Goal: Book appointment/travel/reservation

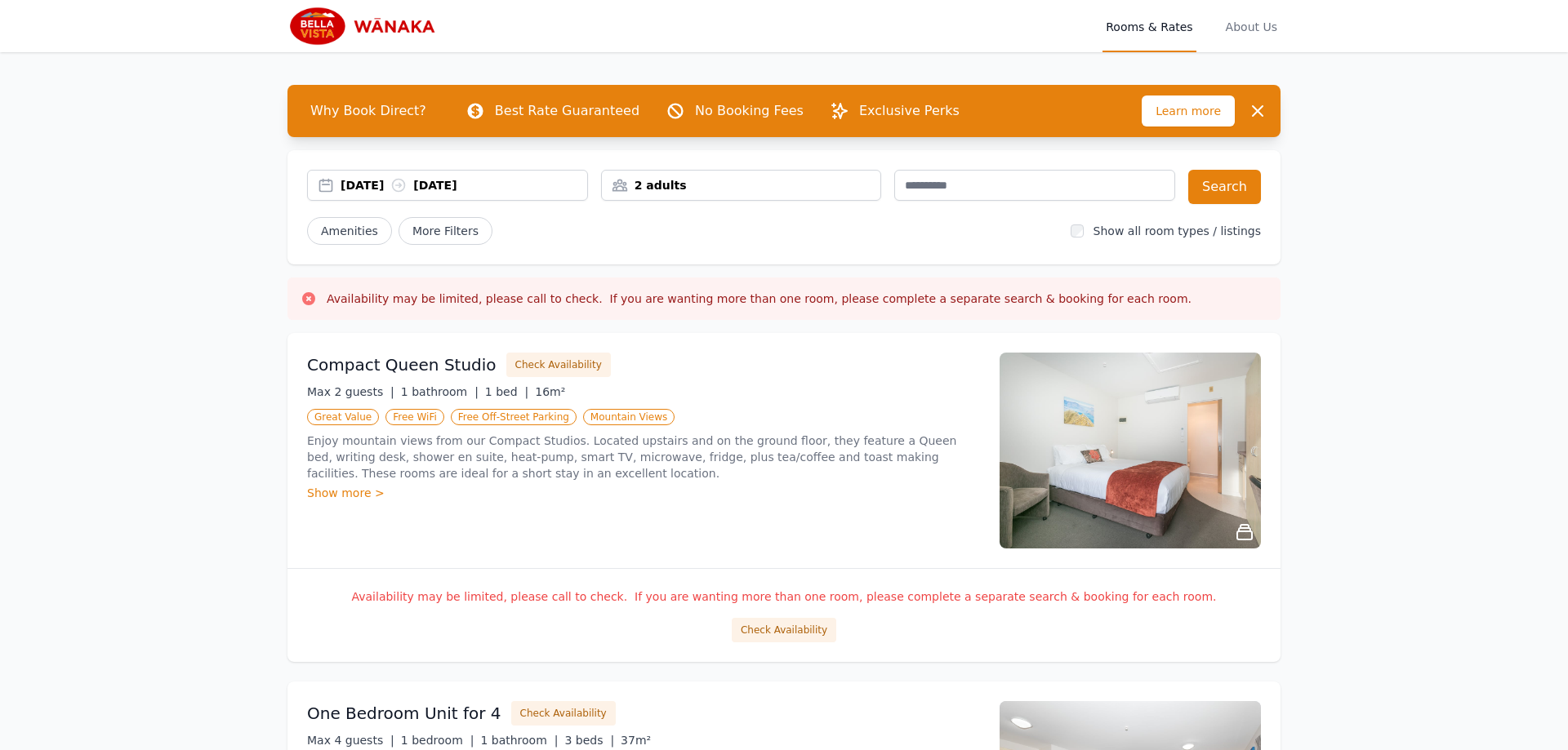
click at [375, 179] on div "[DATE] [DATE]" at bounding box center [463, 185] width 246 height 16
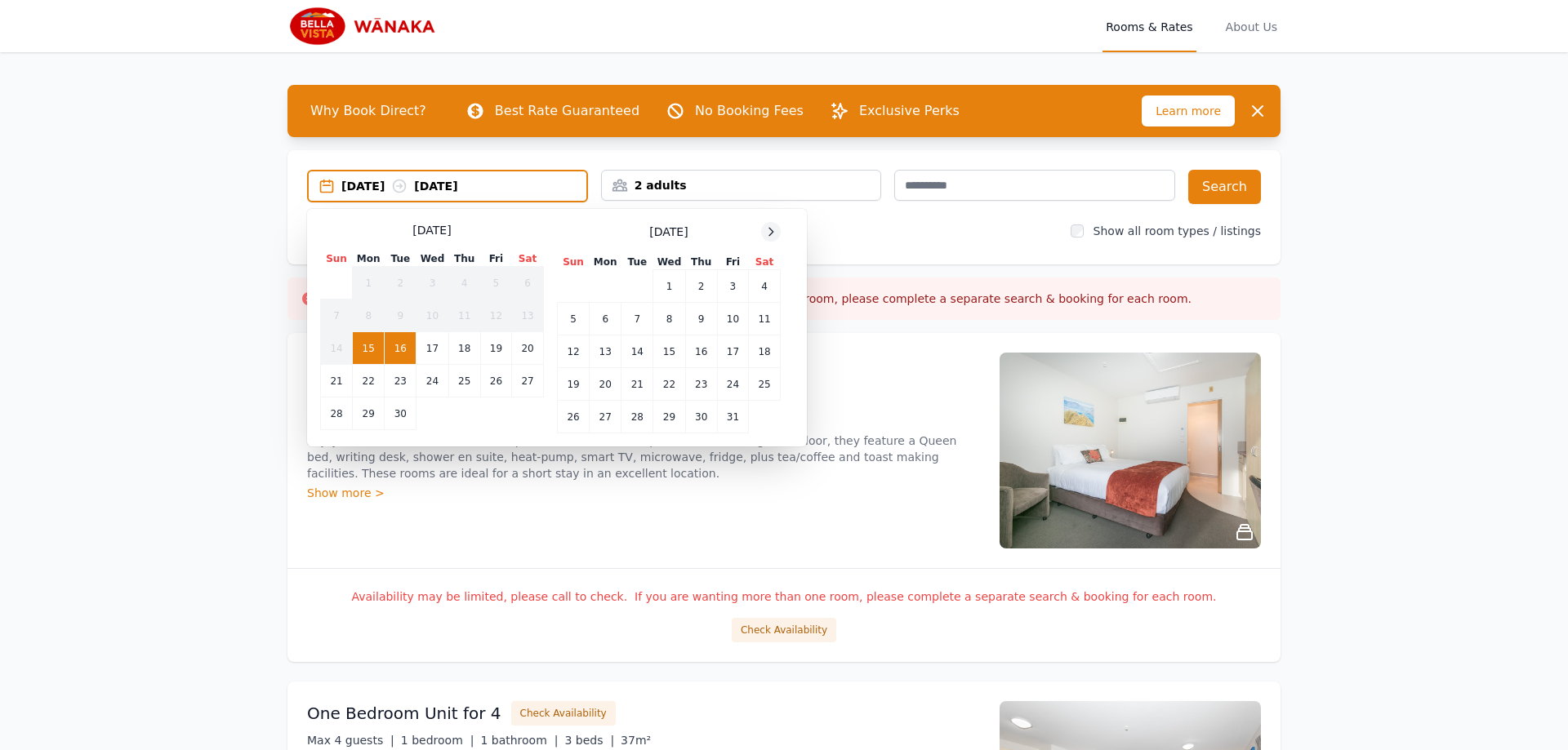
click at [776, 235] on icon at bounding box center [771, 232] width 13 height 13
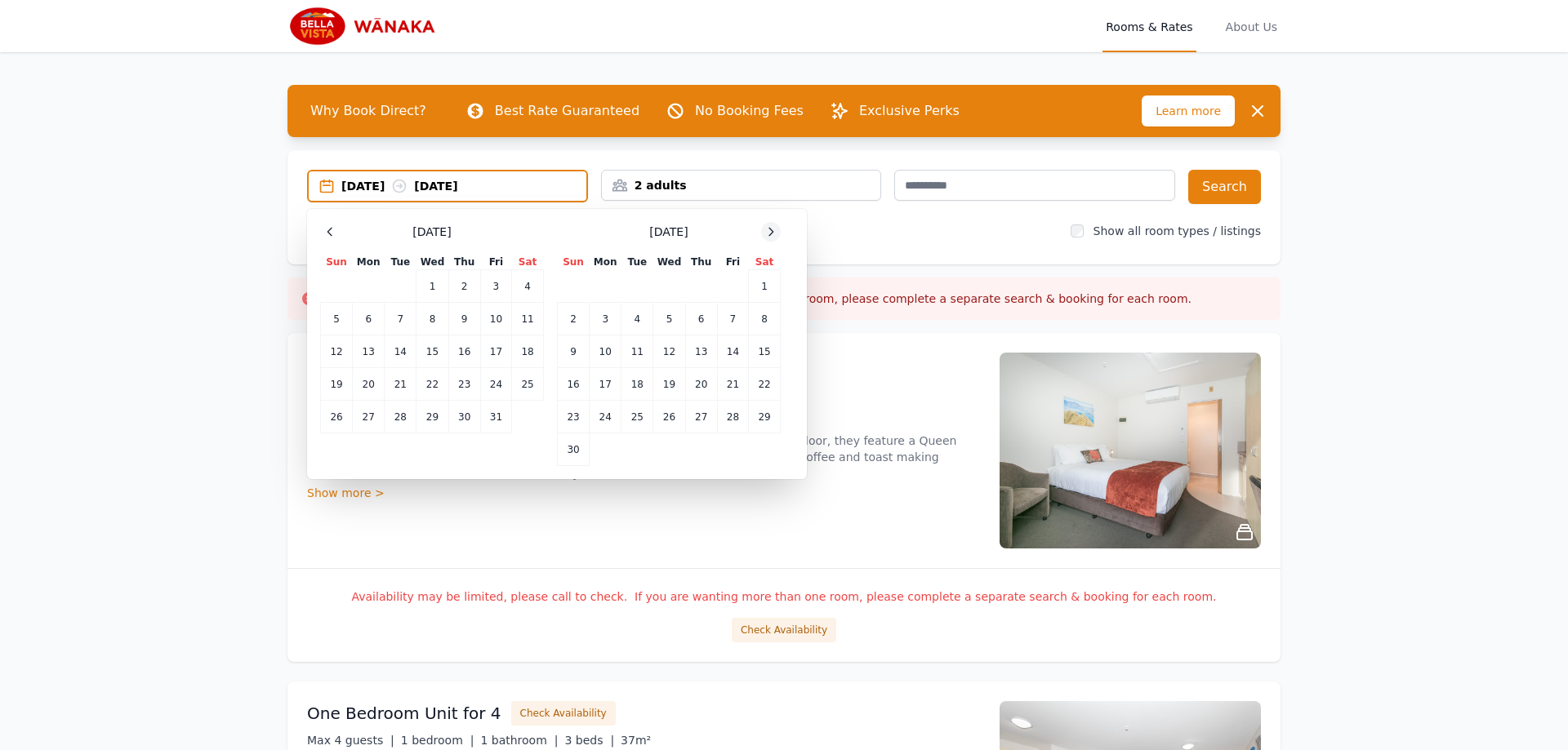
click at [775, 235] on icon at bounding box center [771, 232] width 13 height 13
click at [642, 421] on td "30" at bounding box center [637, 417] width 32 height 33
click at [769, 239] on div at bounding box center [771, 232] width 20 height 20
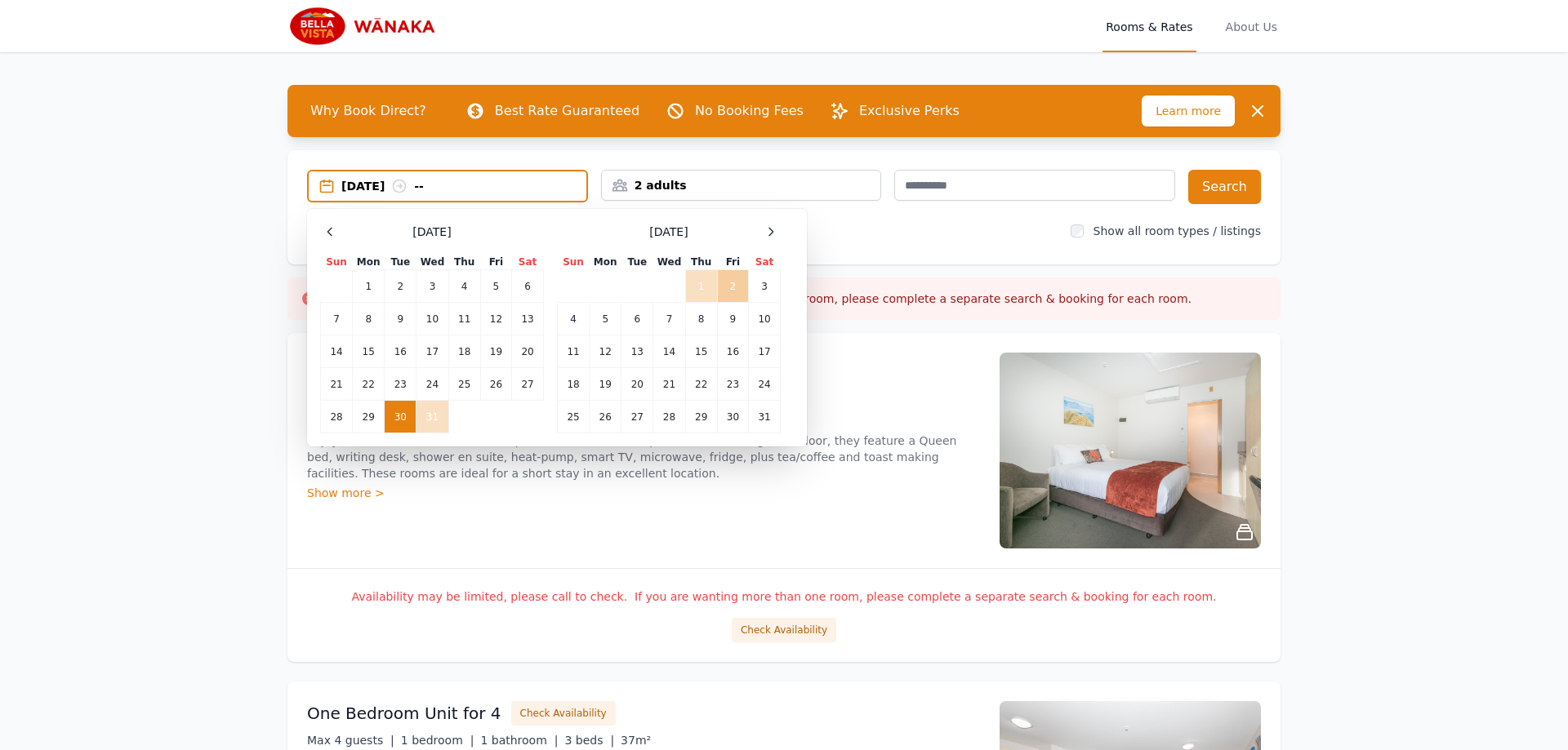
click at [727, 285] on td "2" at bounding box center [732, 286] width 31 height 33
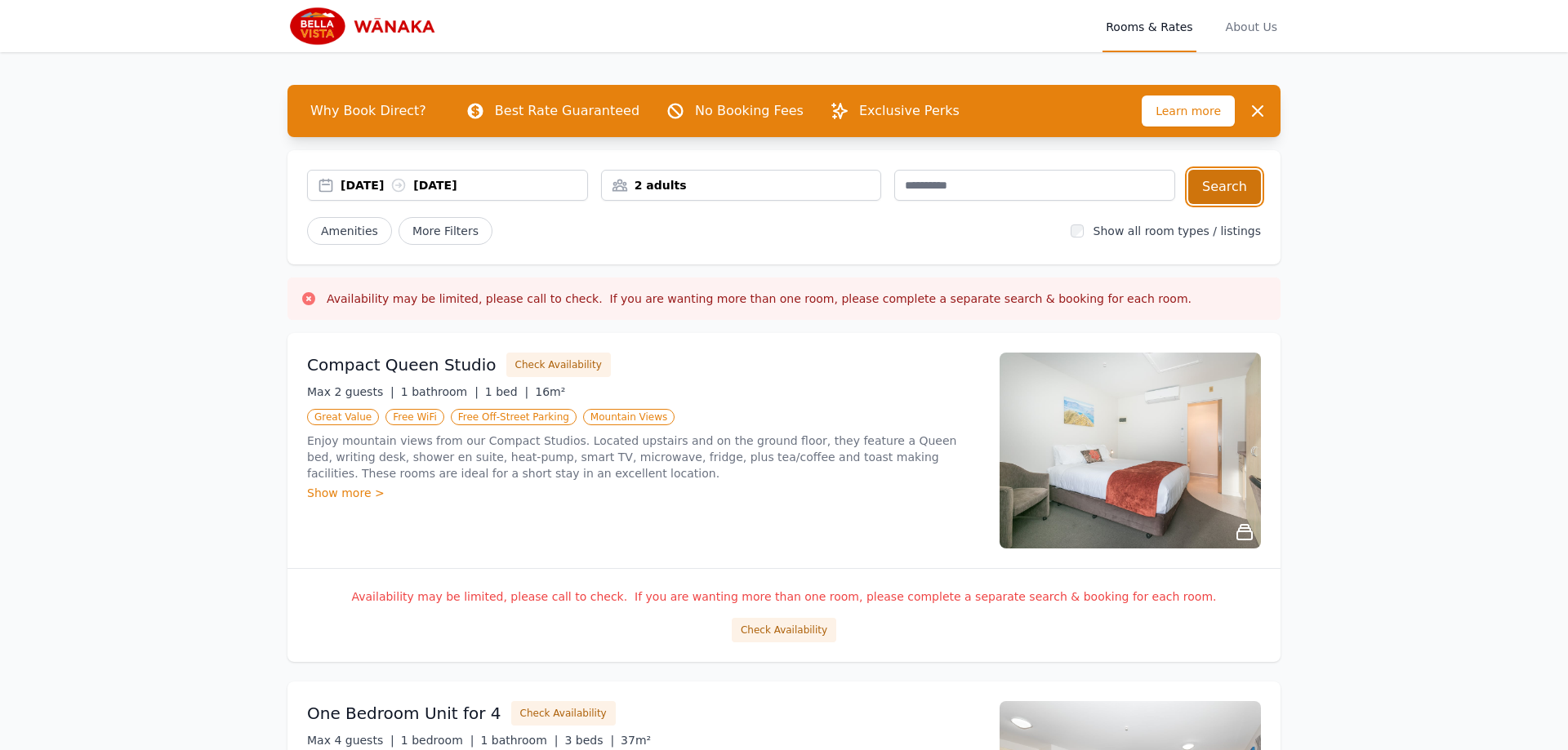
click at [1233, 184] on button "Search" at bounding box center [1225, 187] width 72 height 35
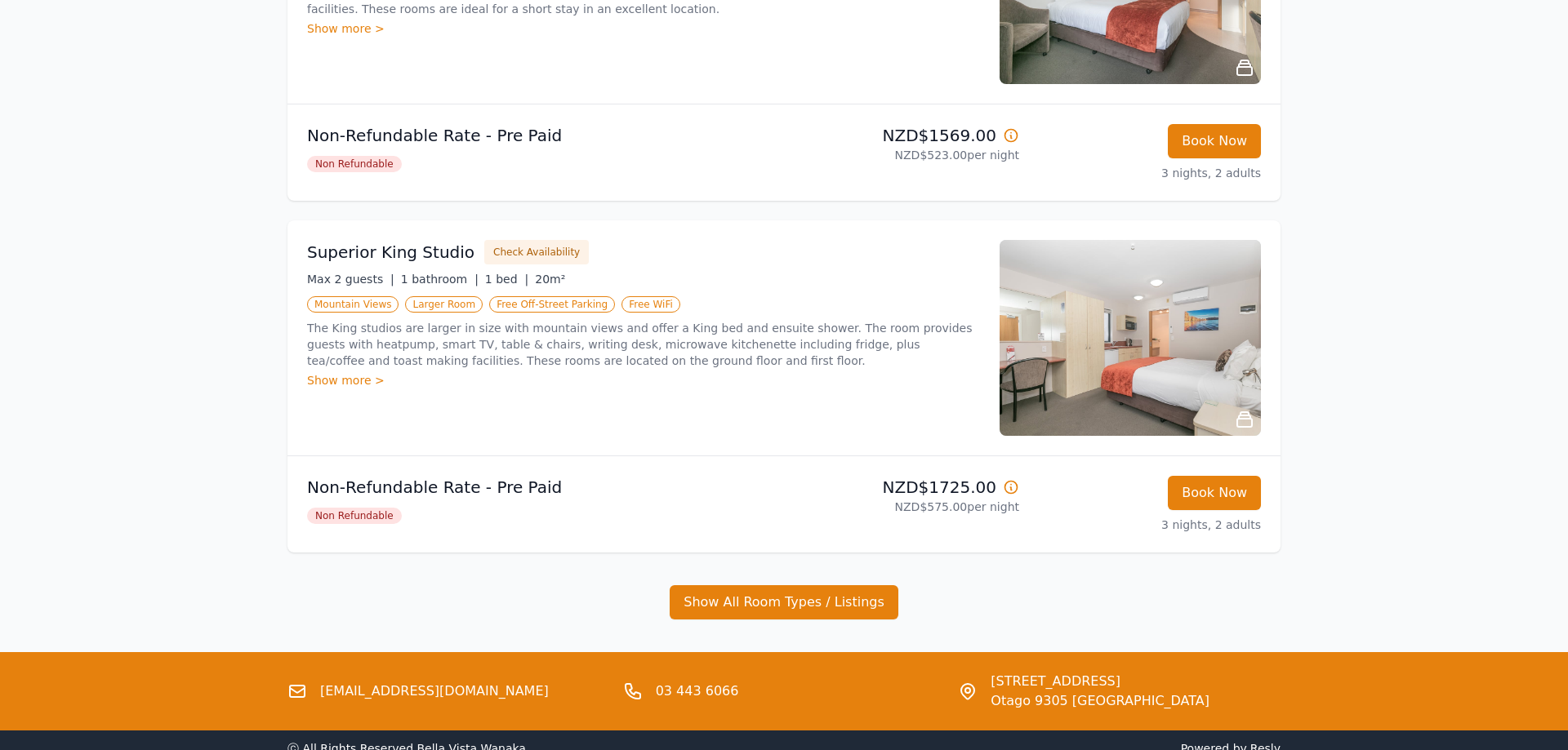
scroll to position [417, 0]
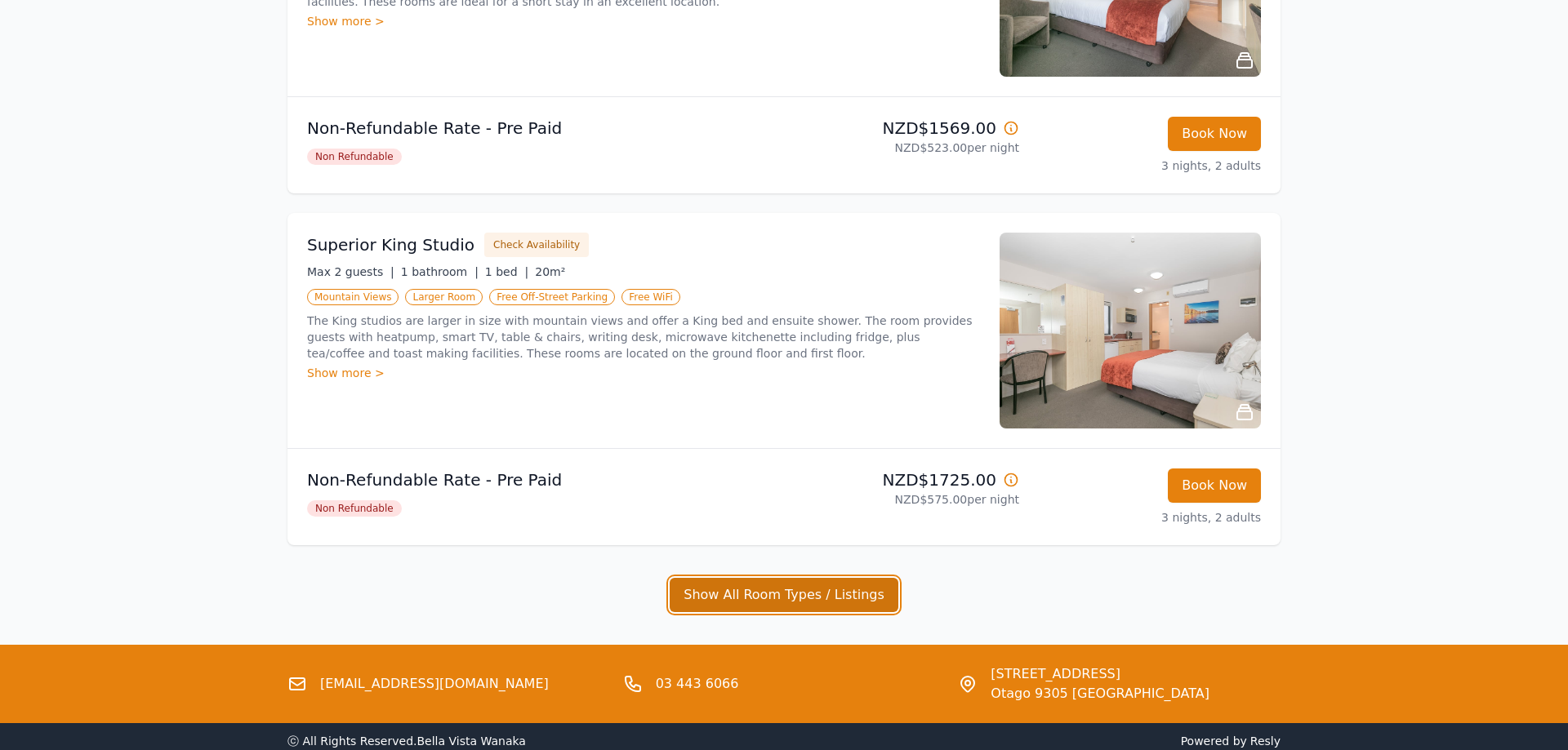
click at [786, 584] on button "Show All Room Types / Listings" at bounding box center [784, 595] width 229 height 35
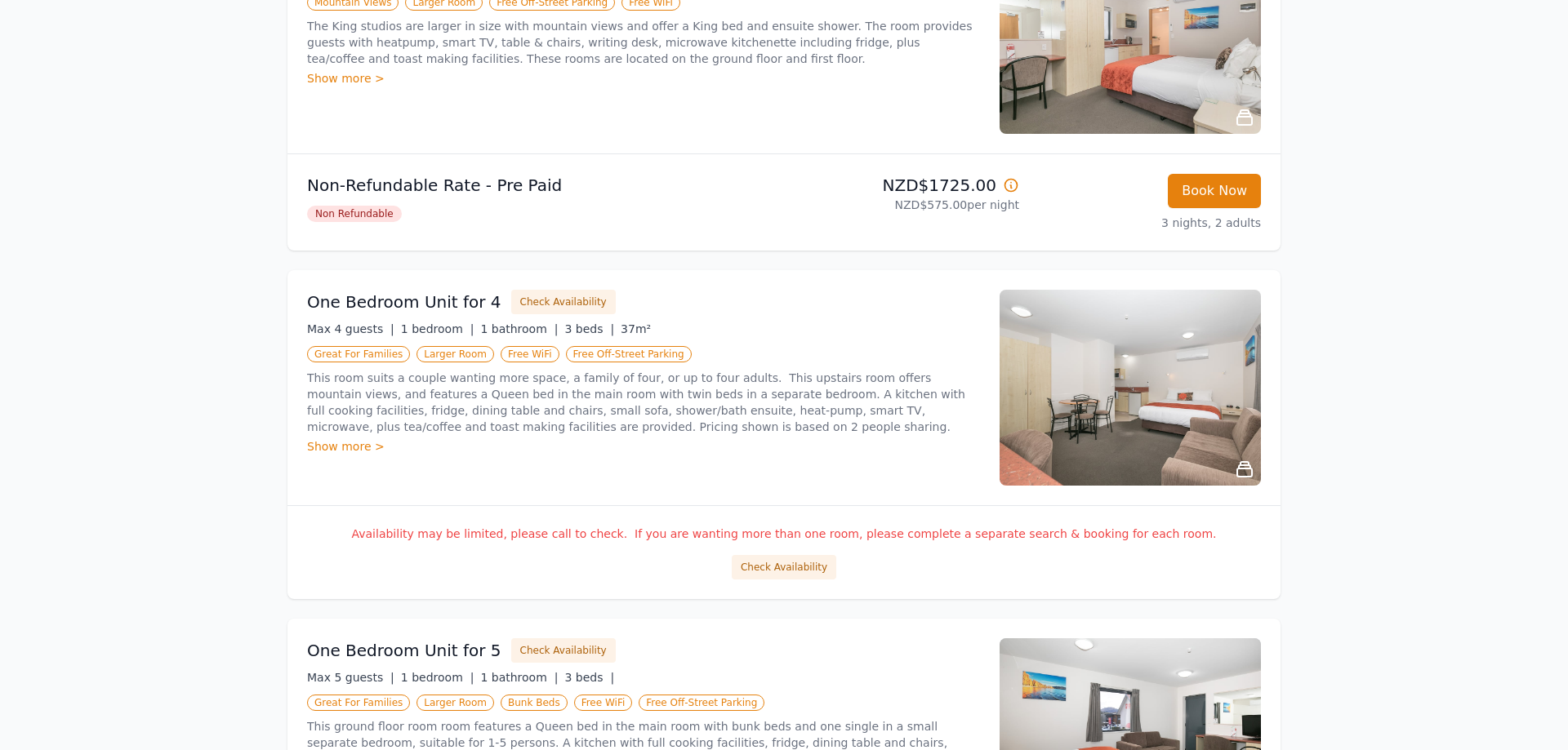
scroll to position [749, 0]
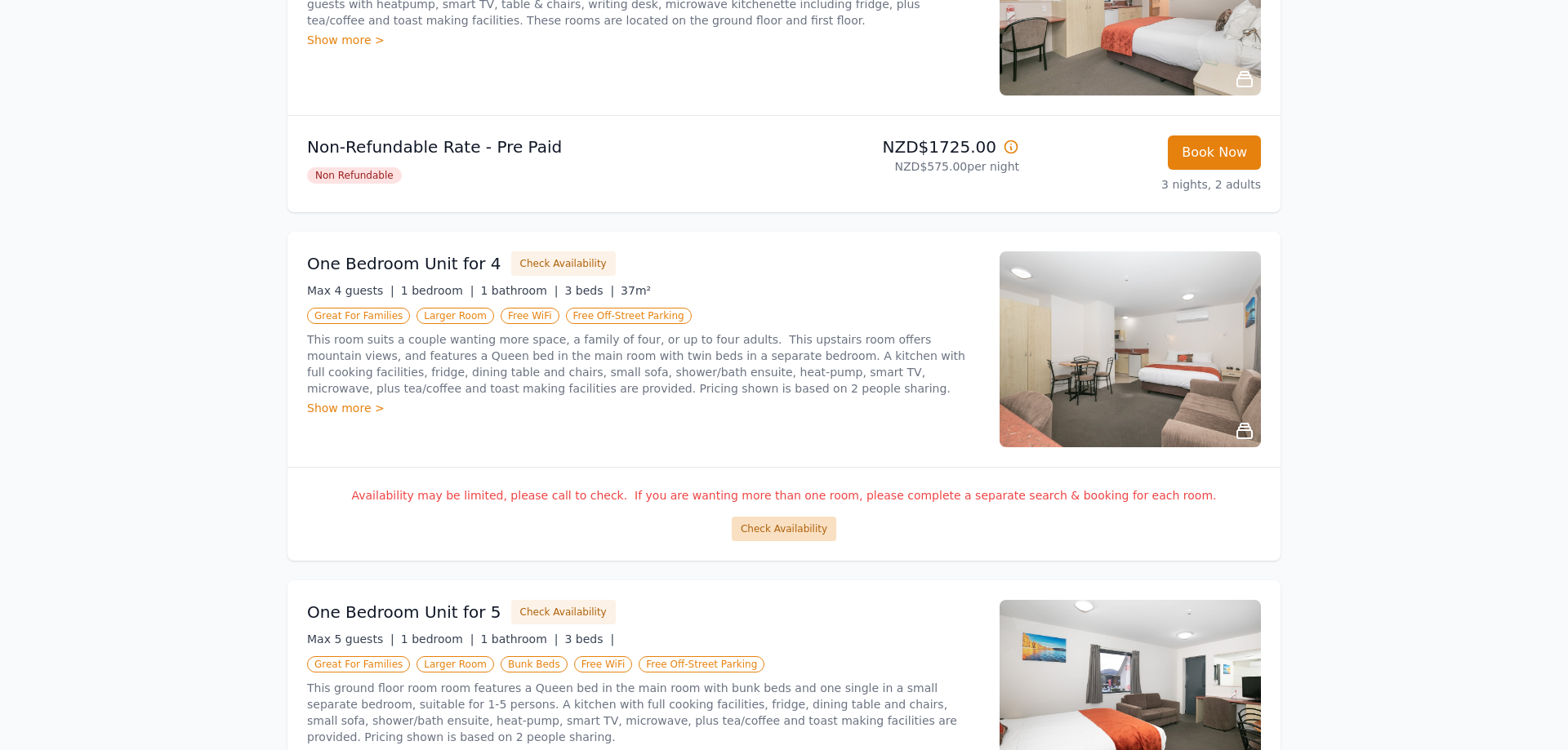
click at [777, 528] on button "Check Availability" at bounding box center [783, 529] width 105 height 25
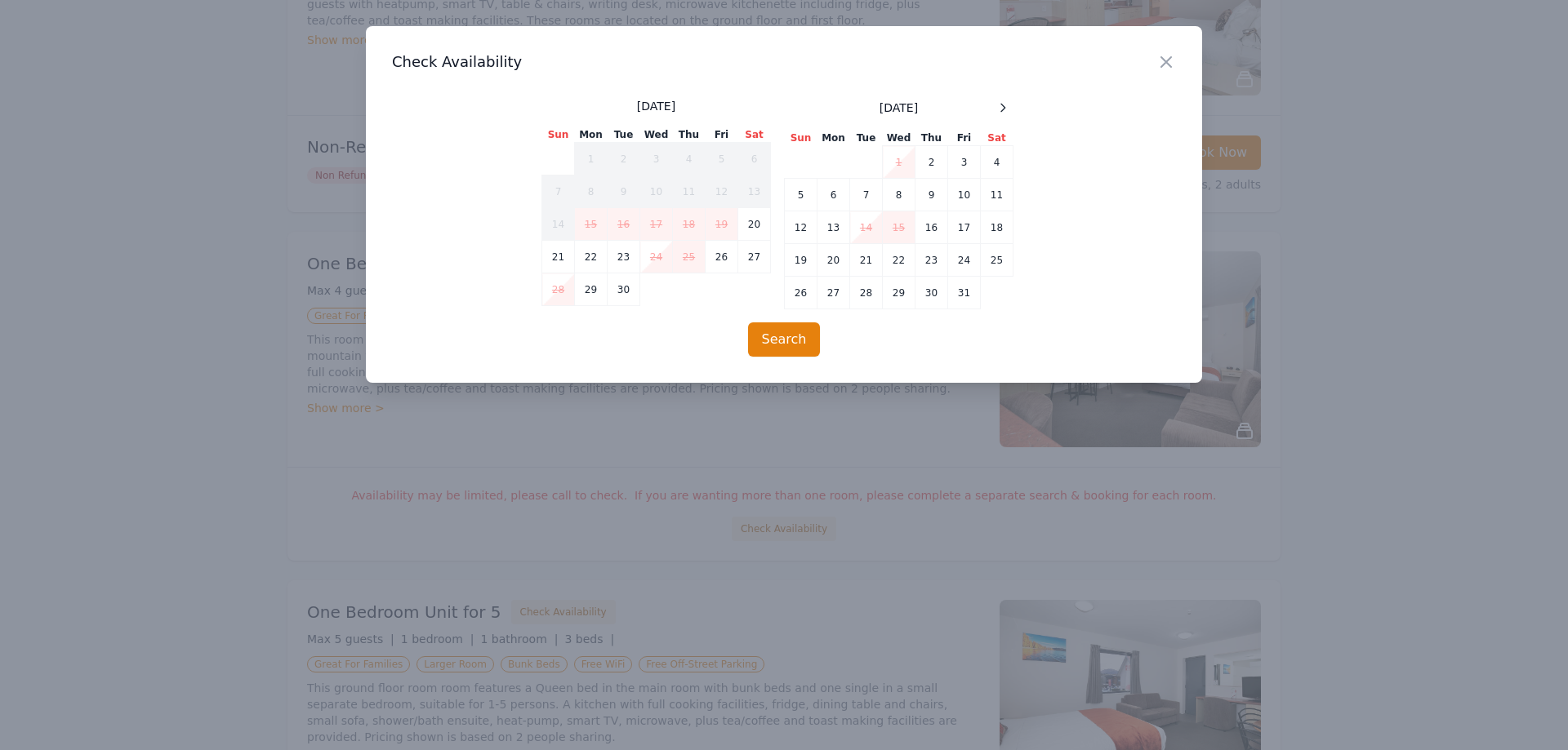
click at [992, 111] on div "[DATE]" at bounding box center [899, 108] width 229 height 20
click at [997, 112] on icon at bounding box center [1003, 108] width 13 height 13
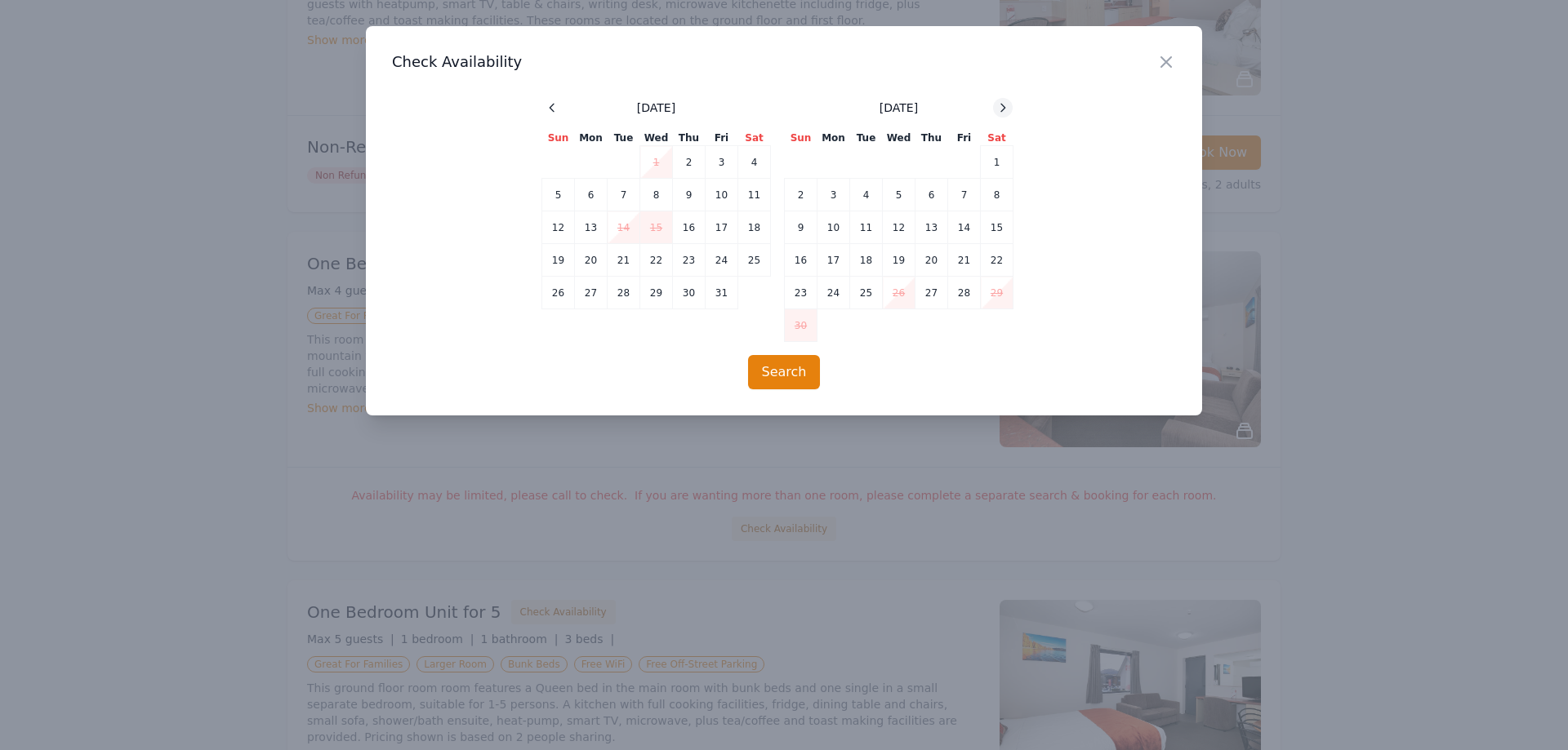
click at [1000, 113] on icon at bounding box center [1003, 108] width 13 height 13
click at [1003, 113] on icon at bounding box center [1003, 108] width 13 height 13
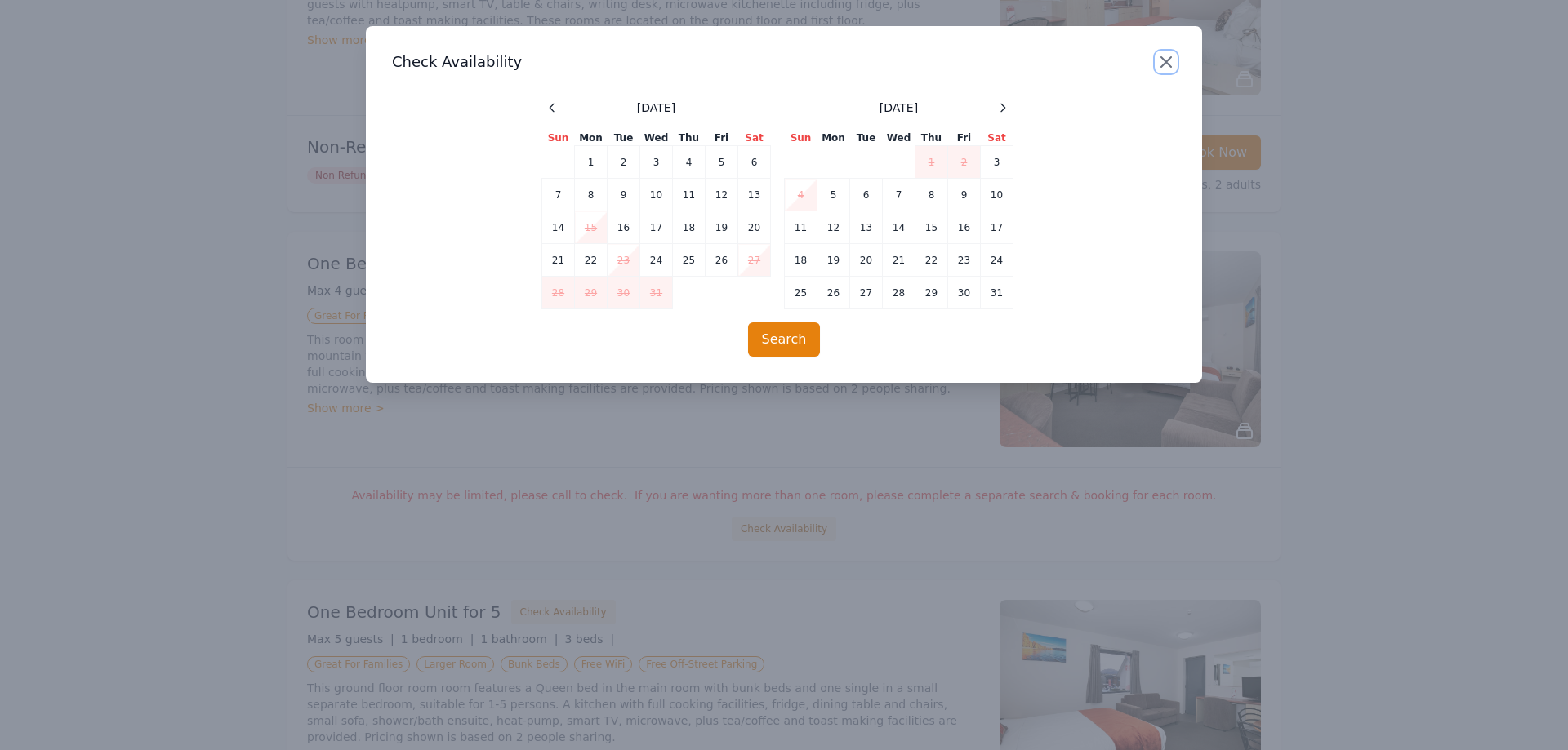
click at [1160, 61] on icon "button" at bounding box center [1166, 62] width 20 height 20
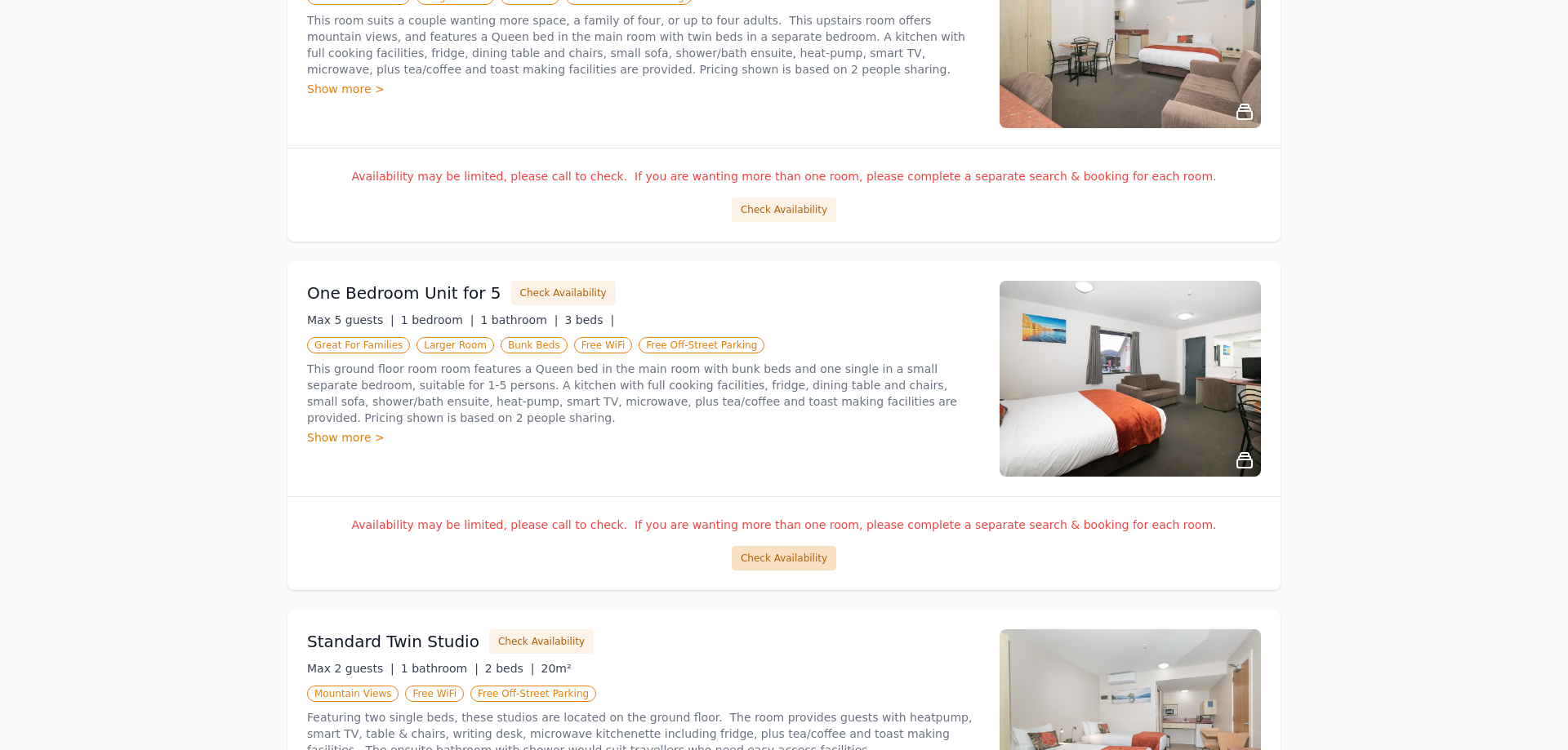
scroll to position [1083, 0]
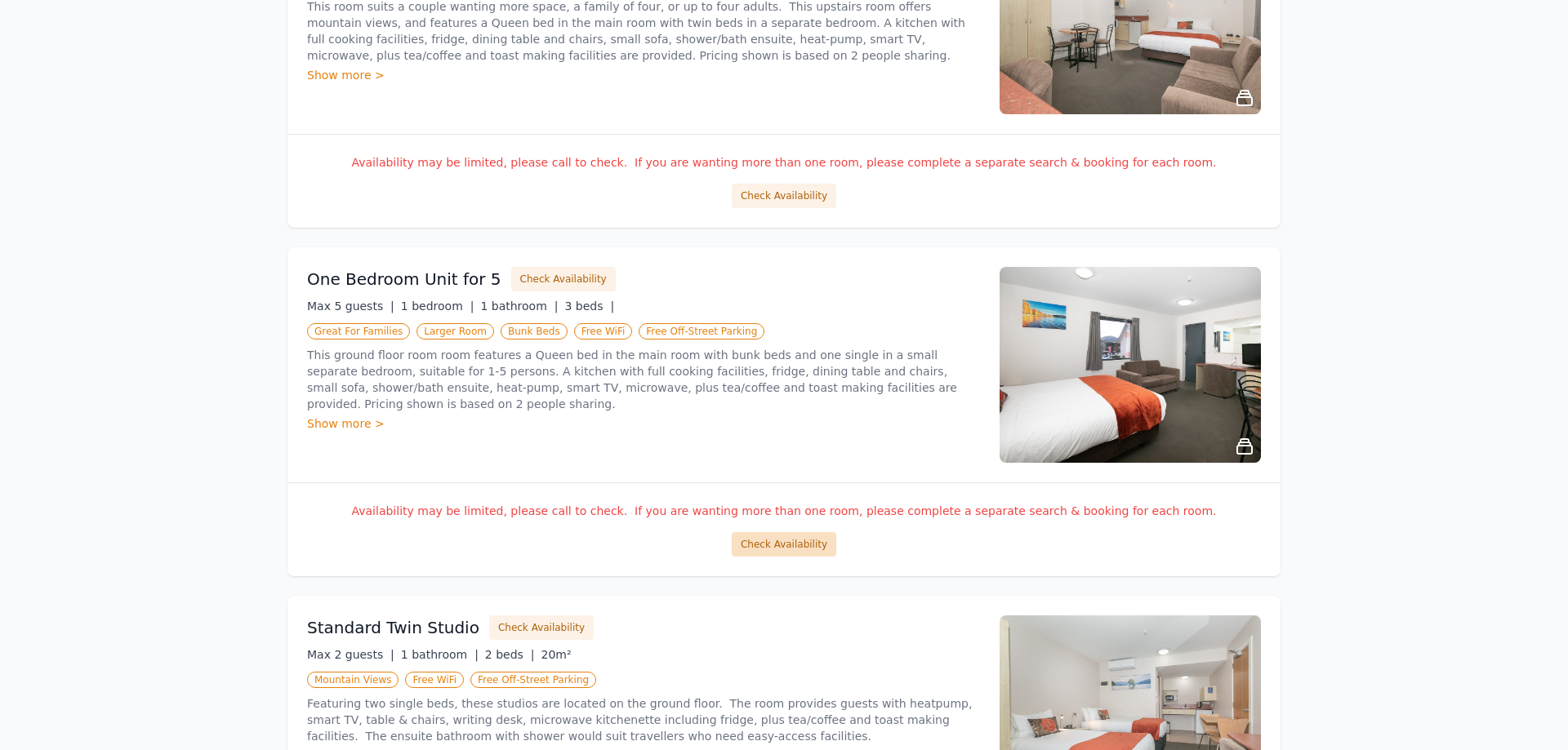
click at [785, 537] on button "Check Availability" at bounding box center [783, 544] width 105 height 25
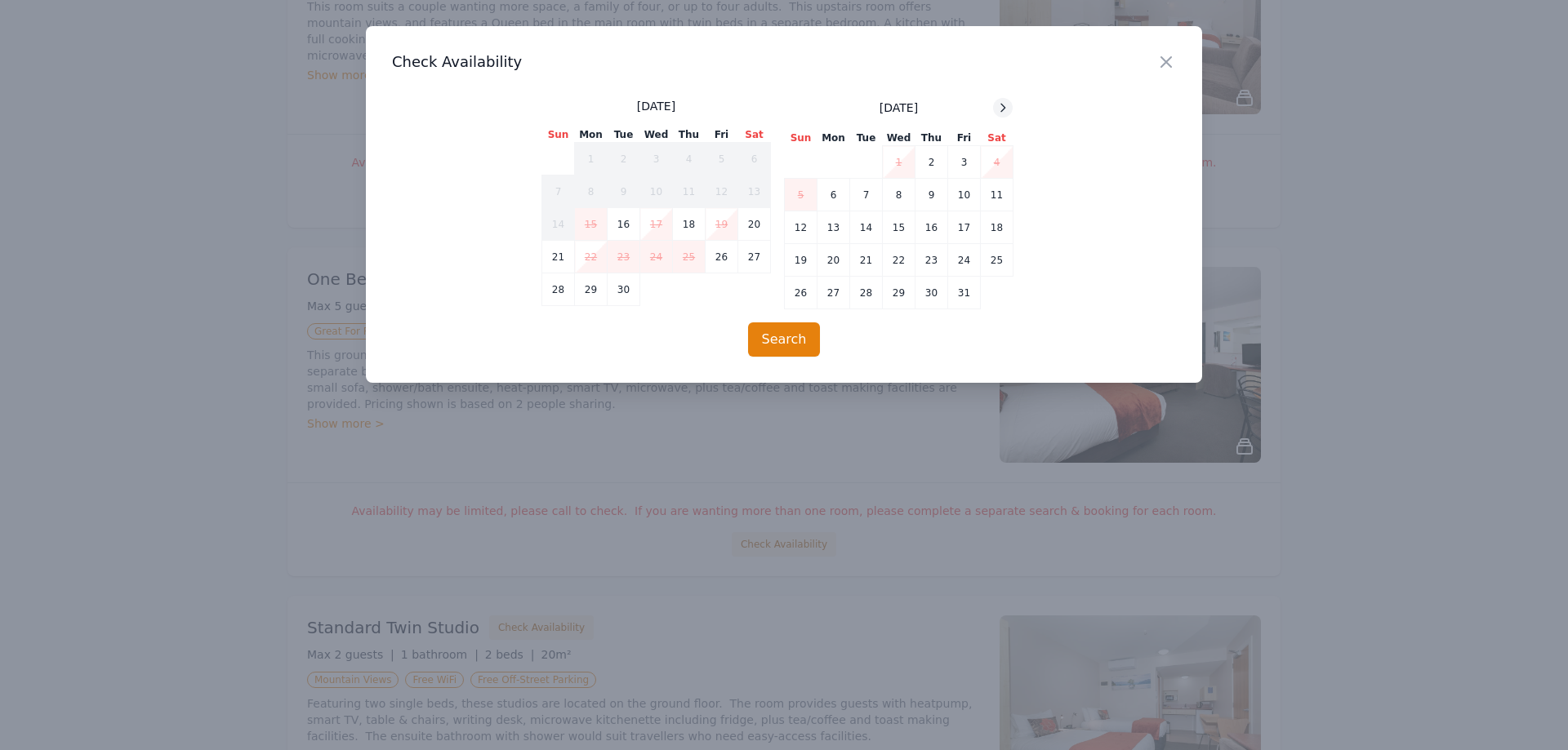
click at [1005, 105] on icon at bounding box center [1003, 108] width 13 height 13
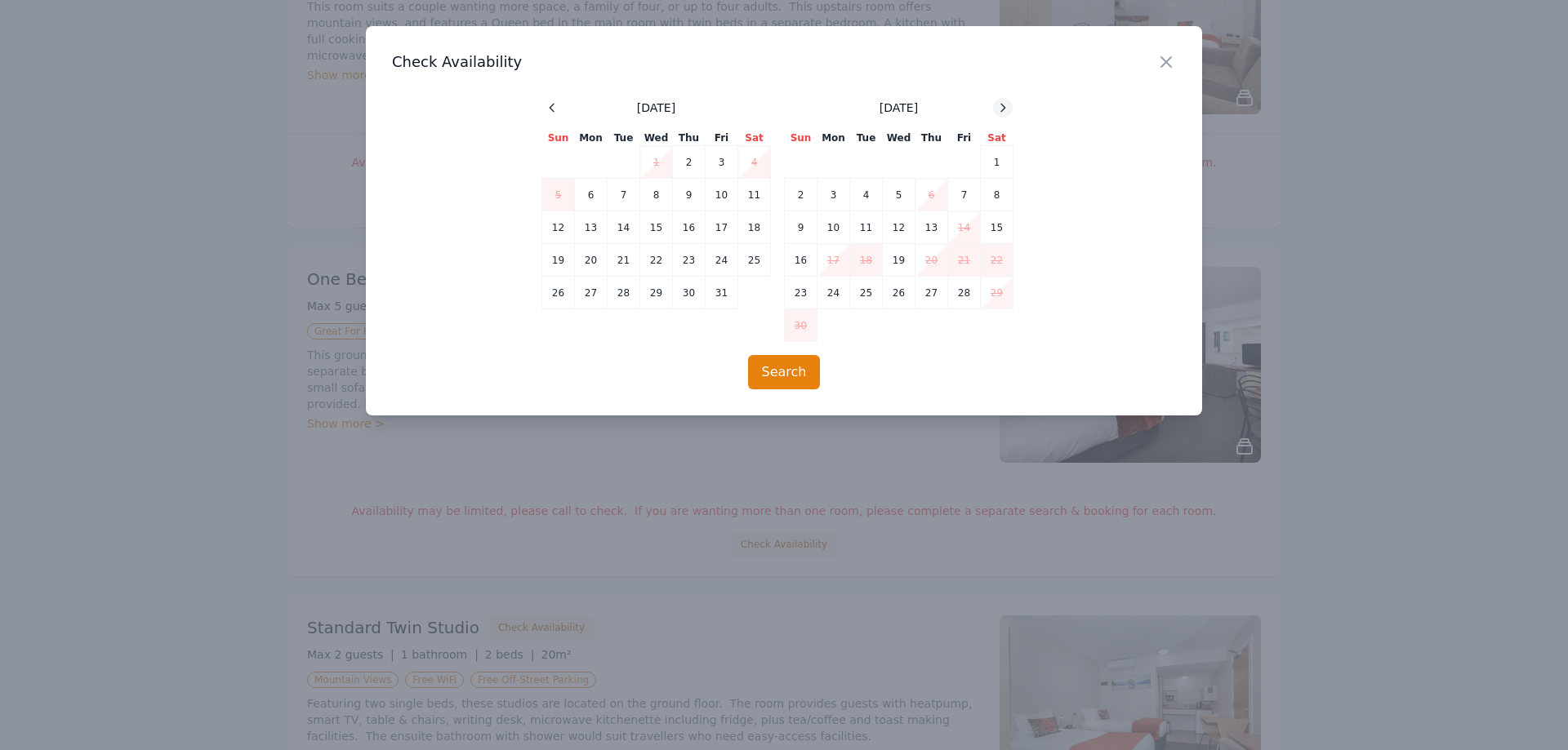
click at [1005, 105] on icon at bounding box center [1003, 108] width 13 height 13
click at [1005, 104] on icon at bounding box center [1003, 108] width 13 height 13
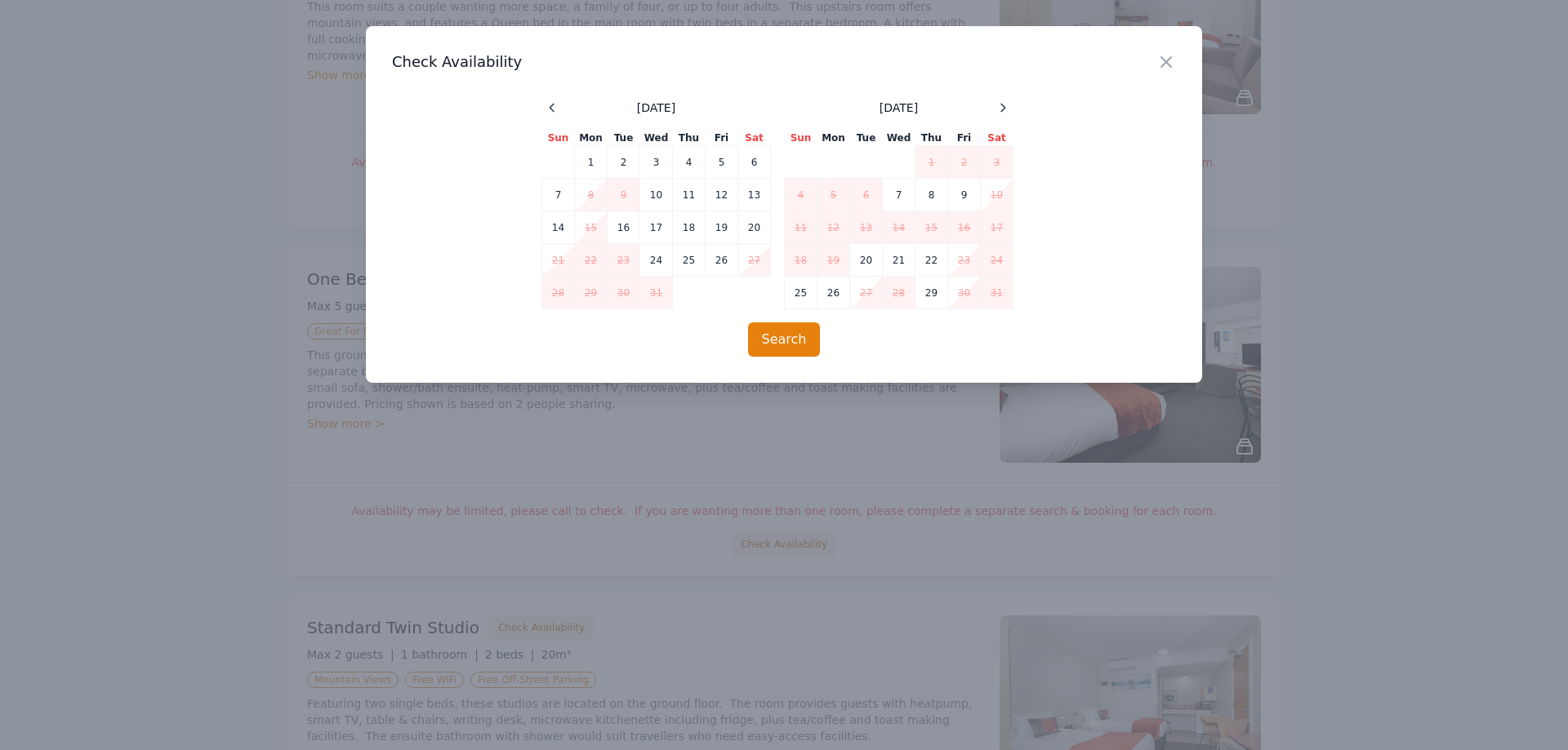
click at [838, 495] on div at bounding box center [784, 375] width 1568 height 750
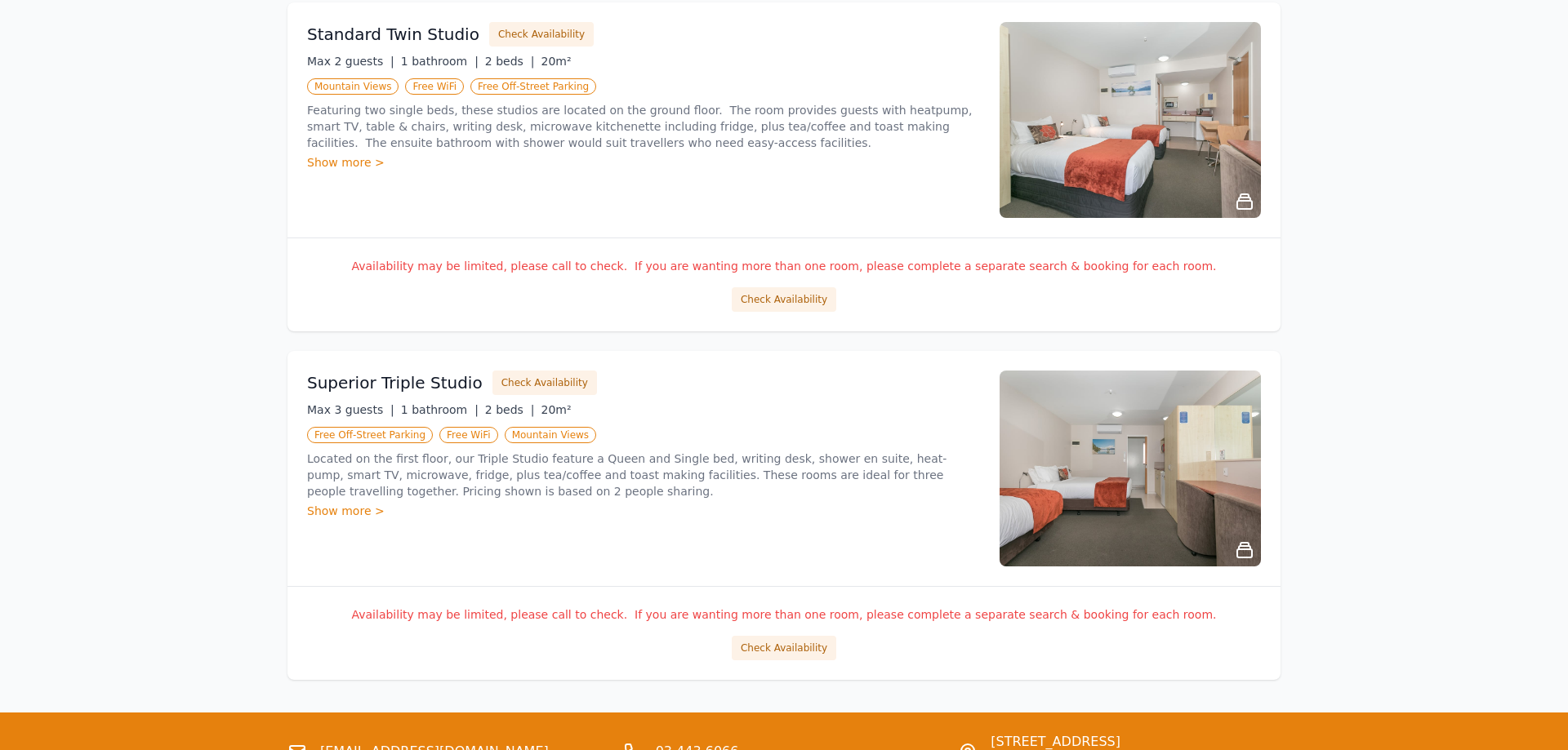
scroll to position [1749, 0]
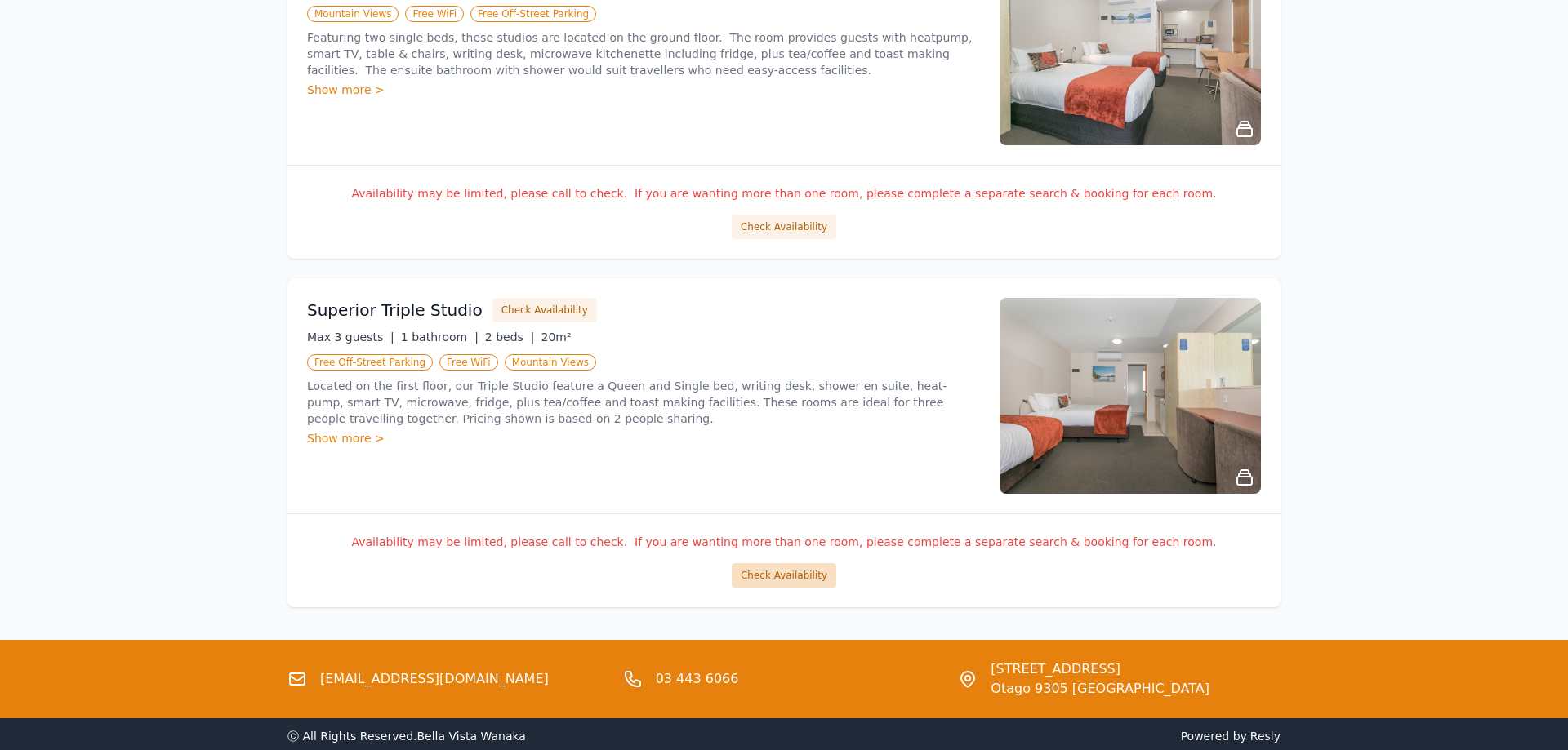
click at [786, 570] on button "Check Availability" at bounding box center [783, 575] width 105 height 25
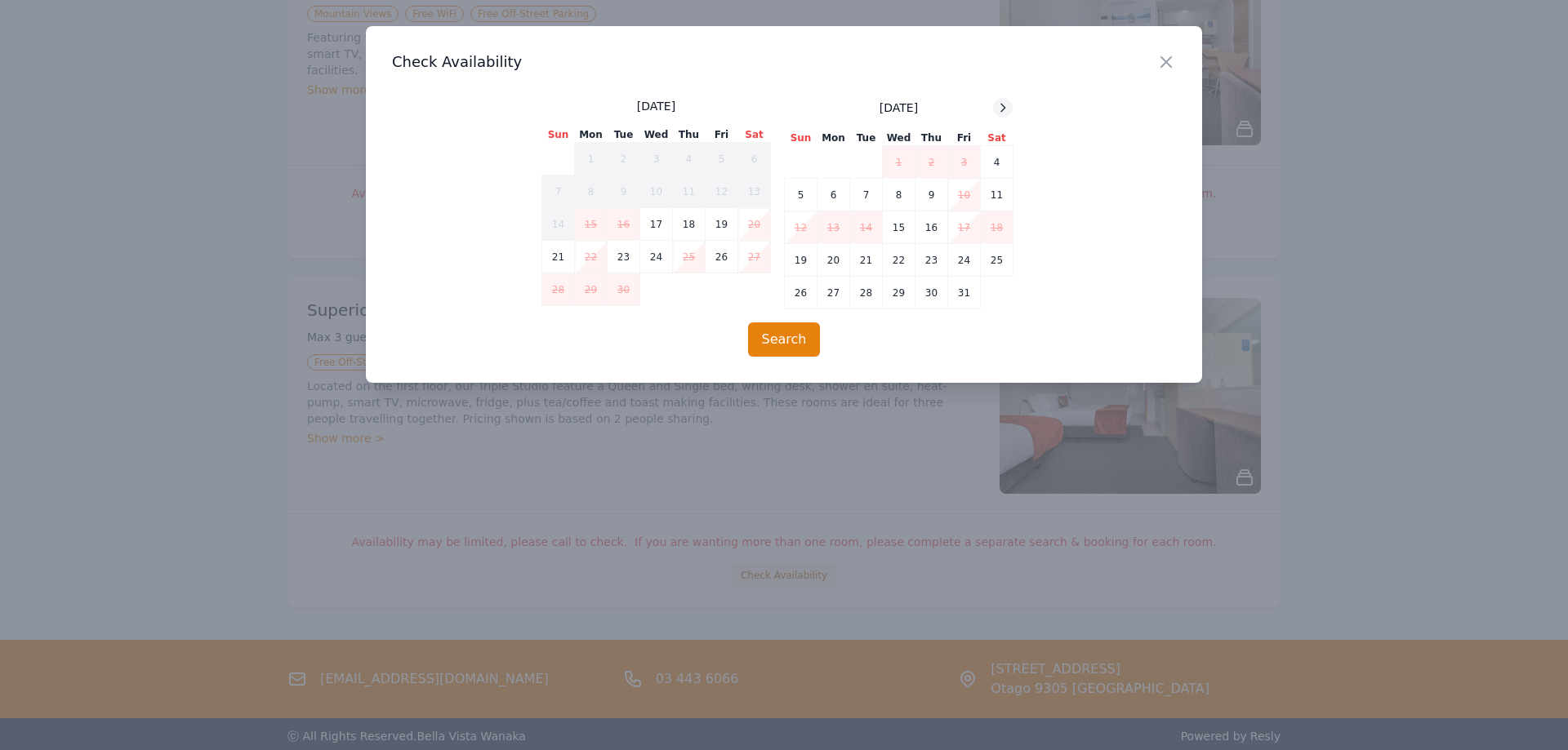
click at [1000, 106] on icon at bounding box center [1003, 108] width 13 height 13
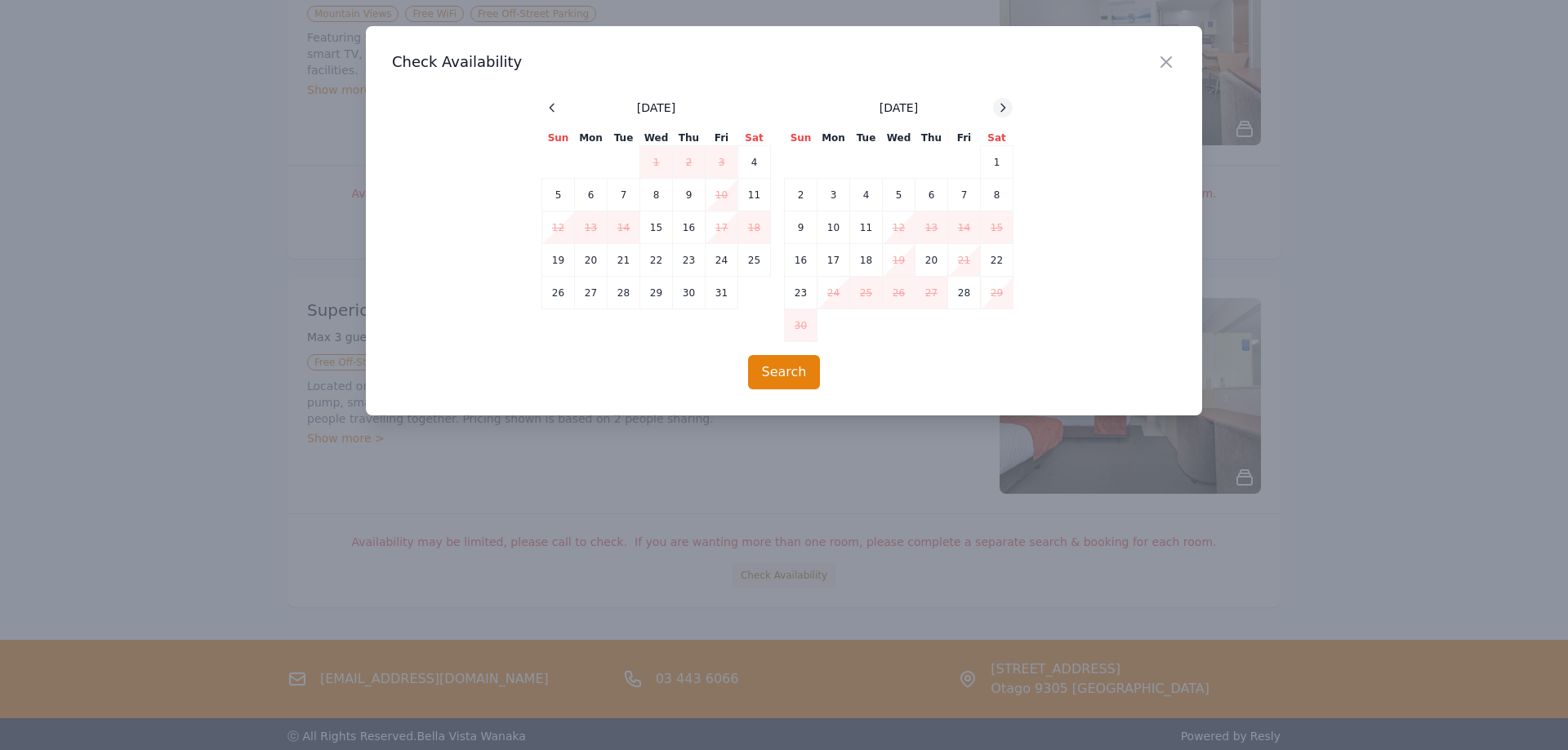
click at [997, 105] on icon at bounding box center [1003, 108] width 13 height 13
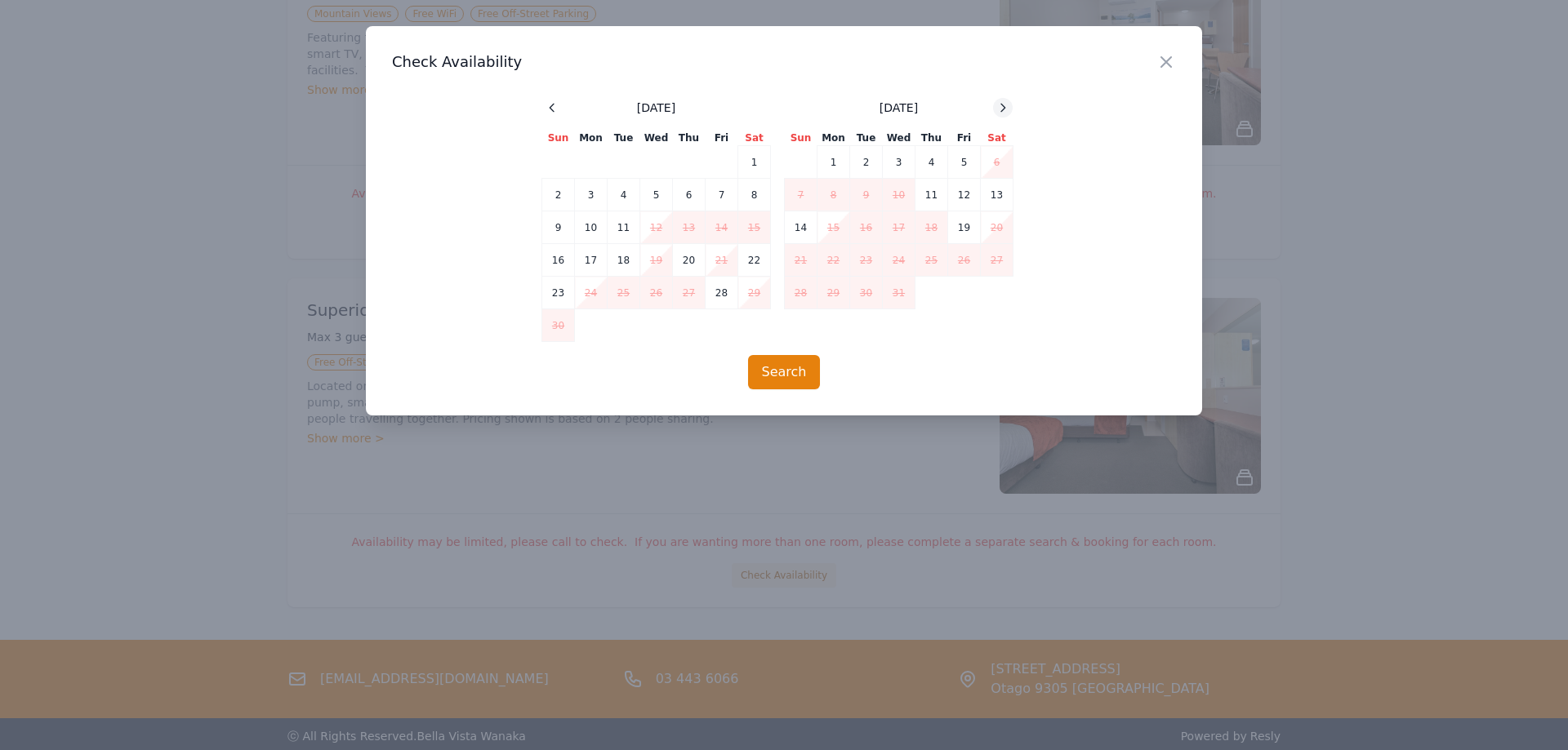
click at [1001, 105] on icon at bounding box center [1003, 108] width 13 height 13
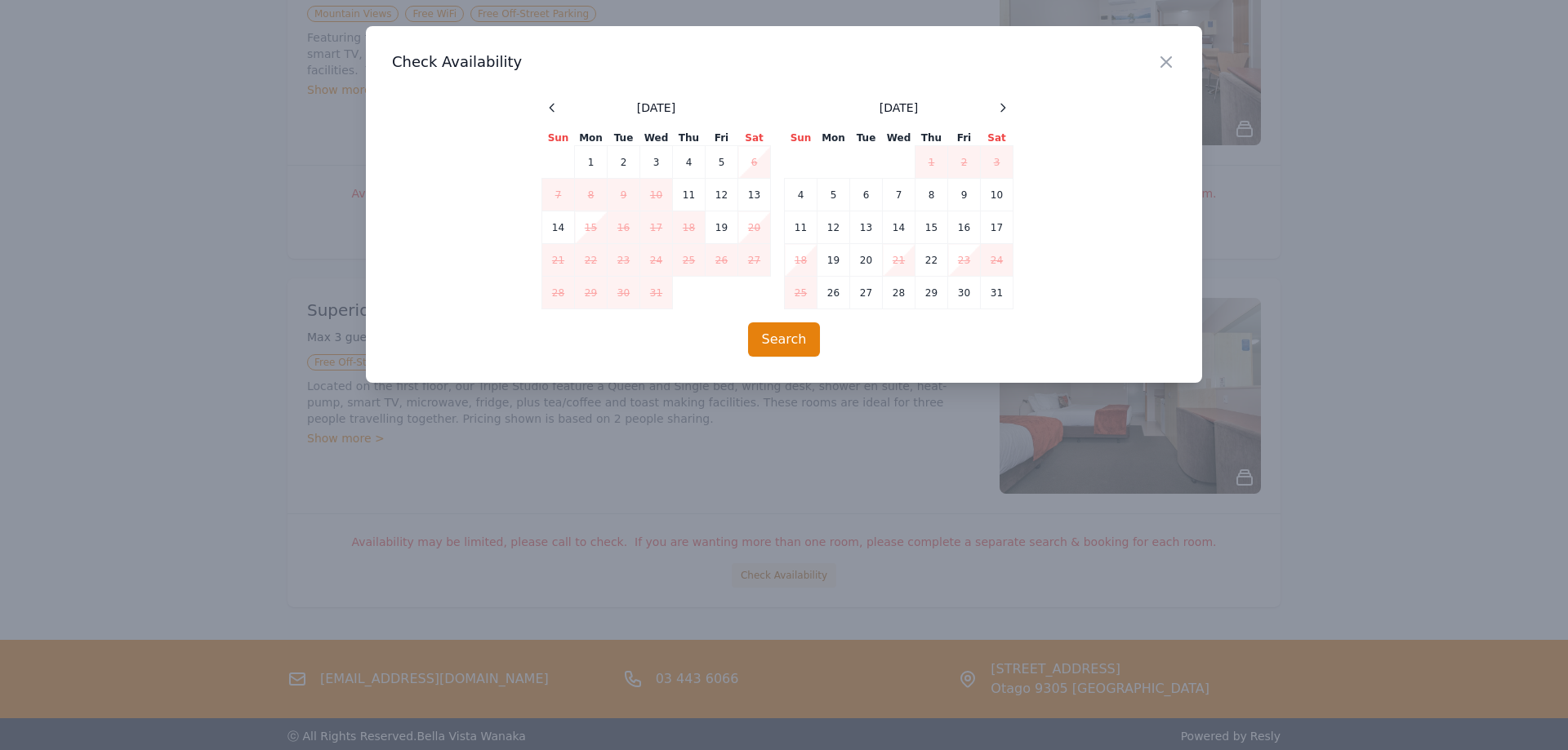
click at [871, 454] on div at bounding box center [784, 375] width 1568 height 750
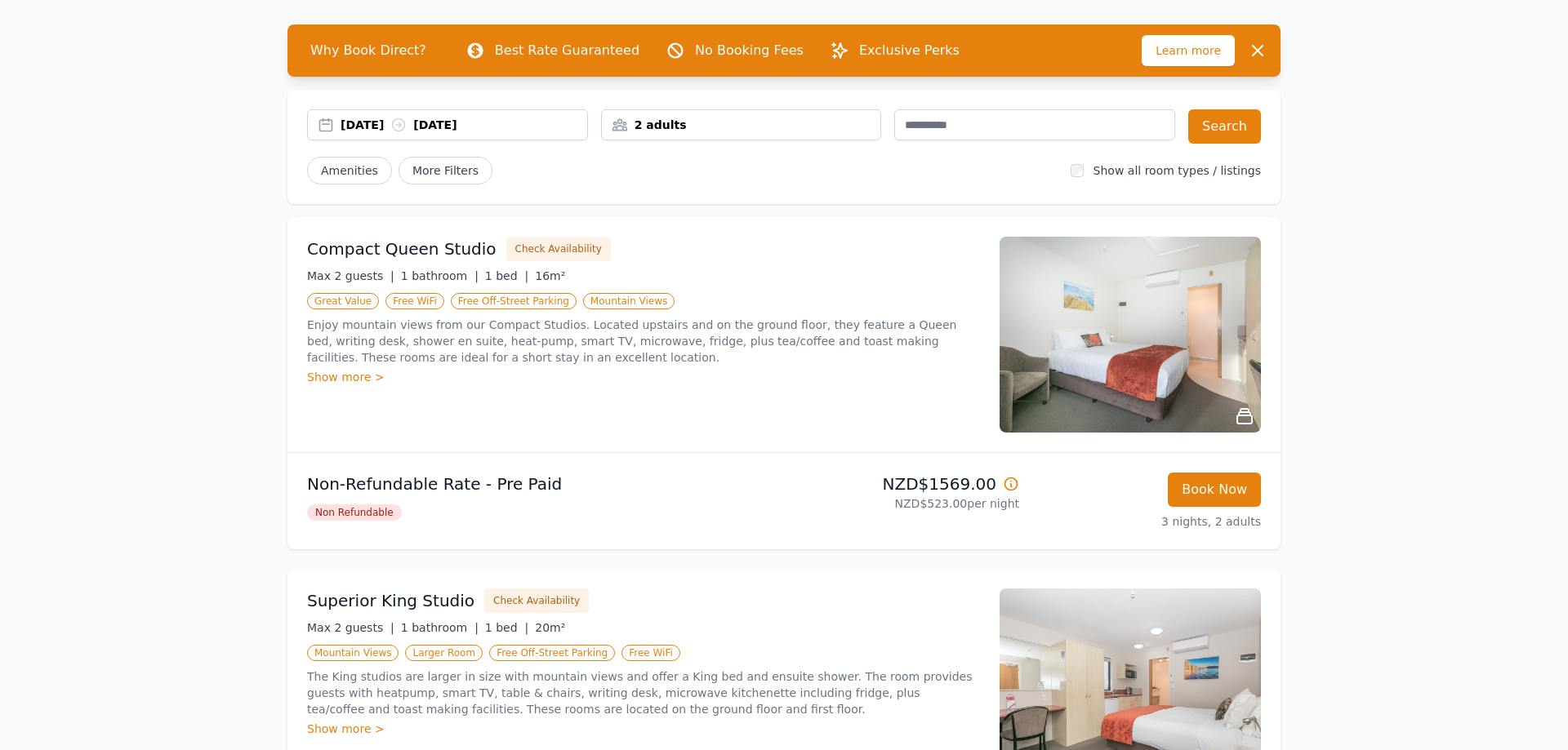
scroll to position [0, 0]
